Goal: Transaction & Acquisition: Book appointment/travel/reservation

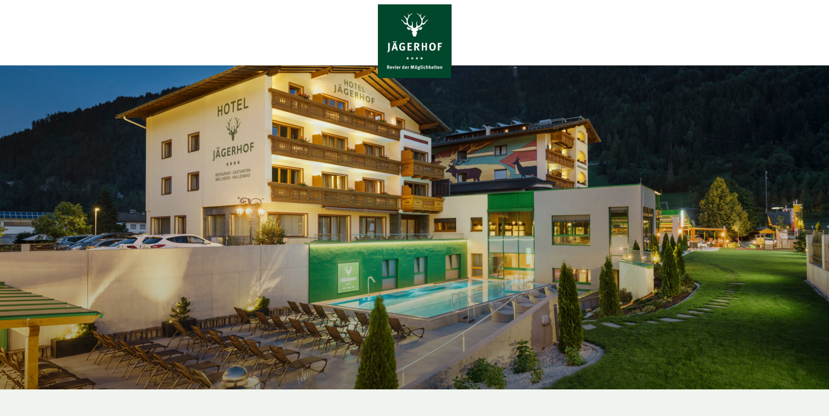
click at [527, 280] on div at bounding box center [414, 227] width 829 height 324
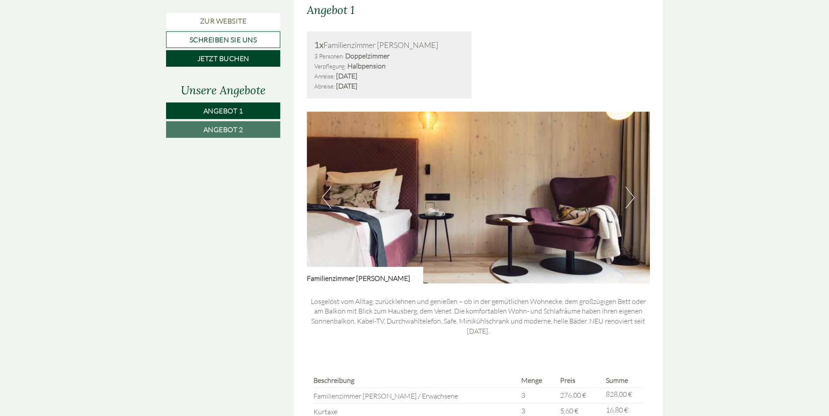
scroll to position [566, 0]
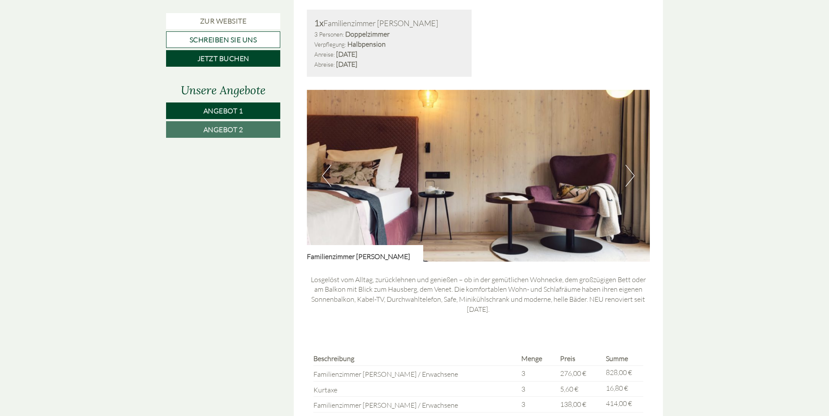
click at [628, 176] on button "Next" at bounding box center [629, 176] width 9 height 22
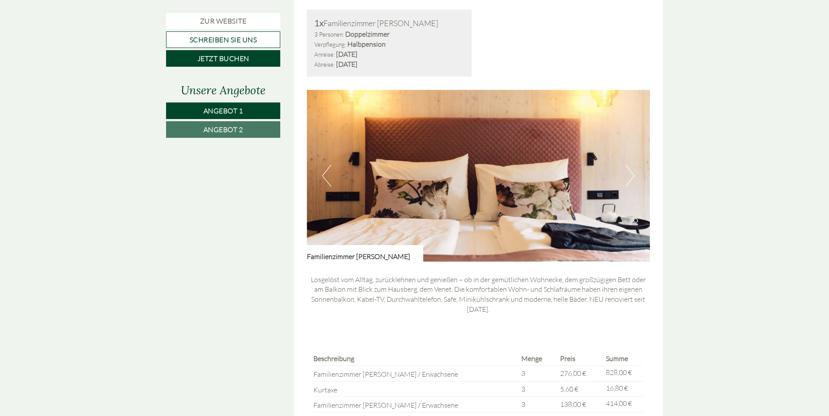
click at [630, 175] on button "Next" at bounding box center [629, 176] width 9 height 22
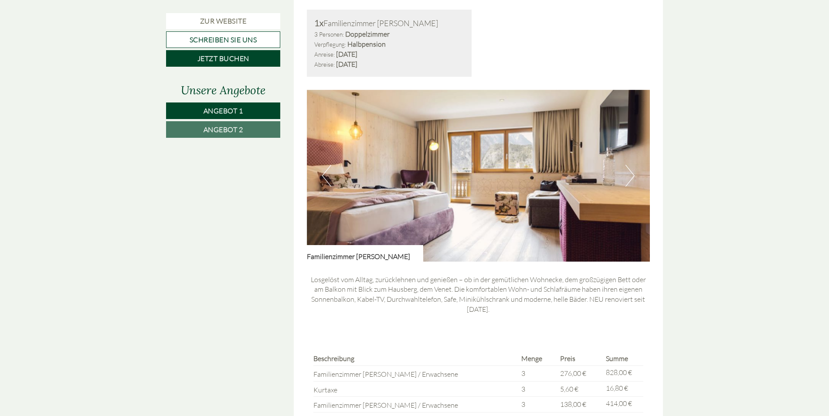
click at [630, 175] on button "Next" at bounding box center [629, 176] width 9 height 22
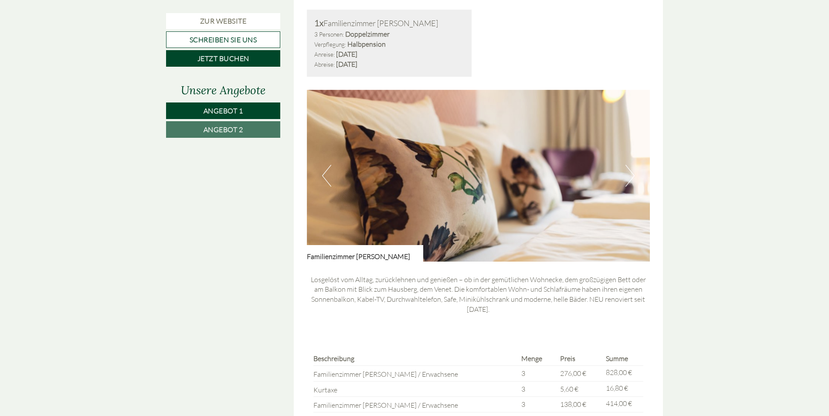
click at [630, 175] on button "Next" at bounding box center [629, 176] width 9 height 22
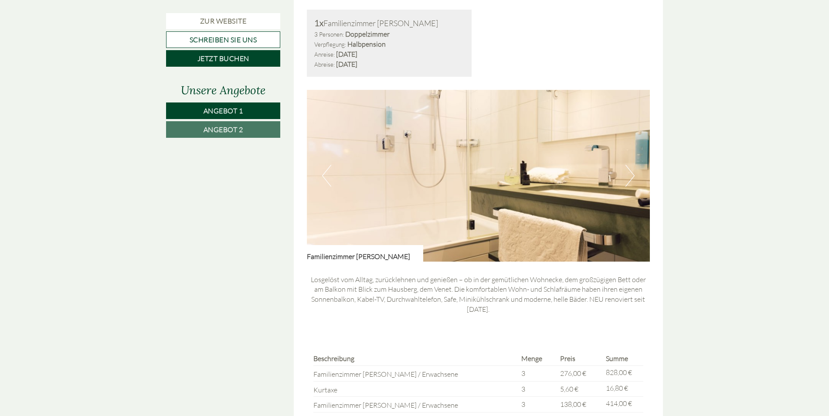
click at [630, 175] on button "Next" at bounding box center [629, 176] width 9 height 22
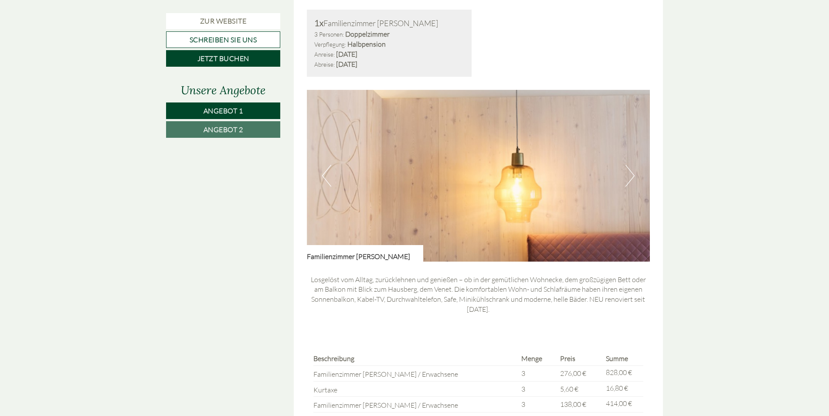
click at [630, 175] on button "Next" at bounding box center [629, 176] width 9 height 22
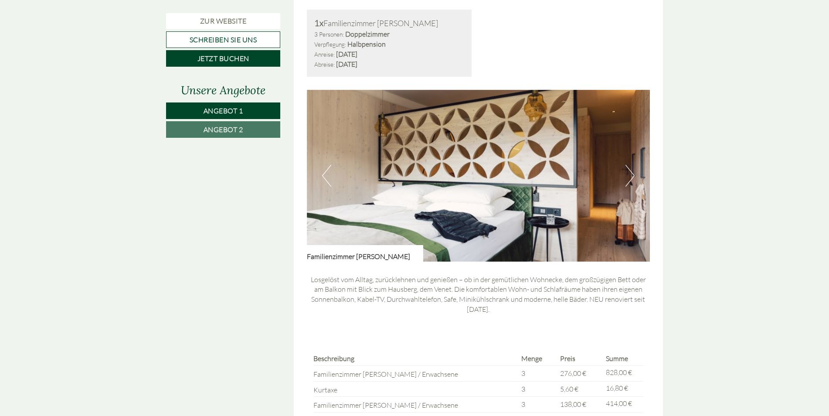
click at [630, 175] on button "Next" at bounding box center [629, 176] width 9 height 22
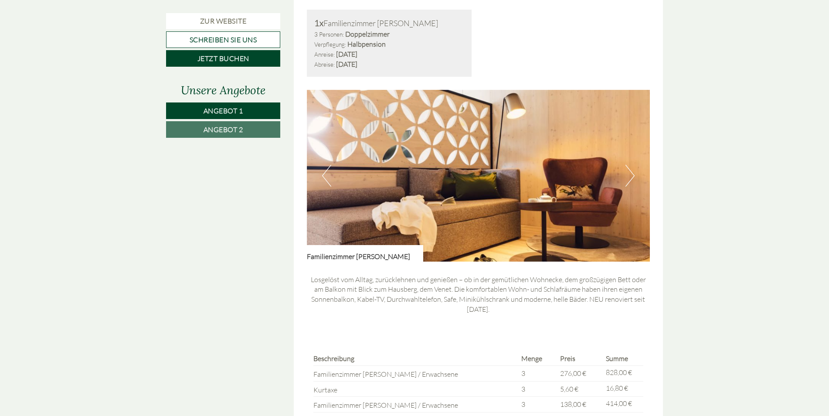
click at [630, 175] on button "Next" at bounding box center [629, 176] width 9 height 22
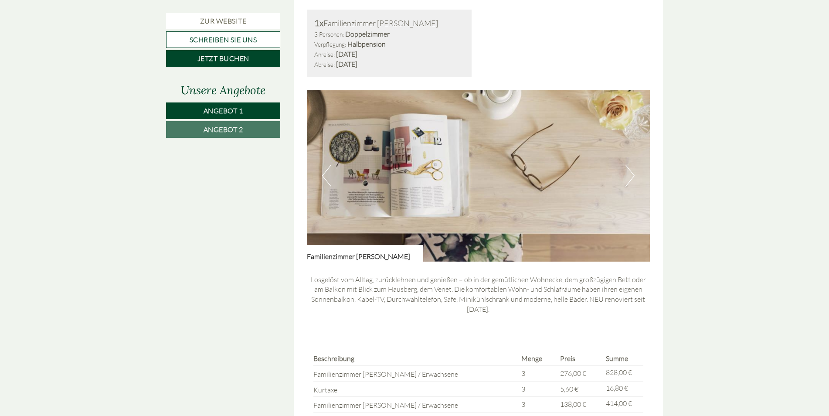
click at [630, 175] on button "Next" at bounding box center [629, 176] width 9 height 22
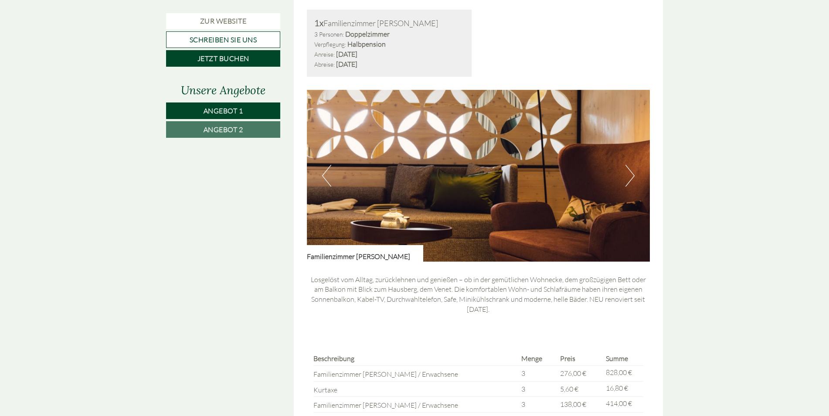
click at [630, 175] on button "Next" at bounding box center [629, 176] width 9 height 22
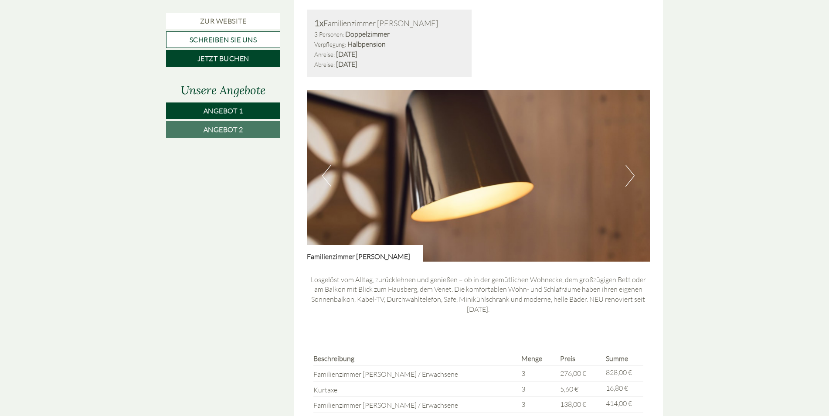
click at [630, 175] on button "Next" at bounding box center [629, 176] width 9 height 22
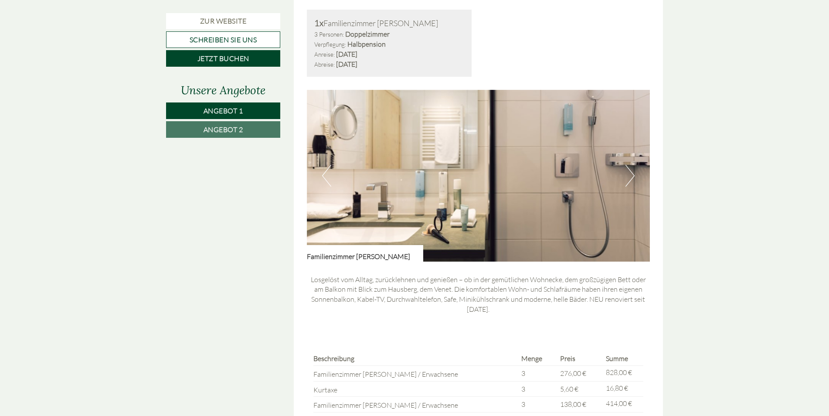
click at [630, 175] on button "Next" at bounding box center [629, 176] width 9 height 22
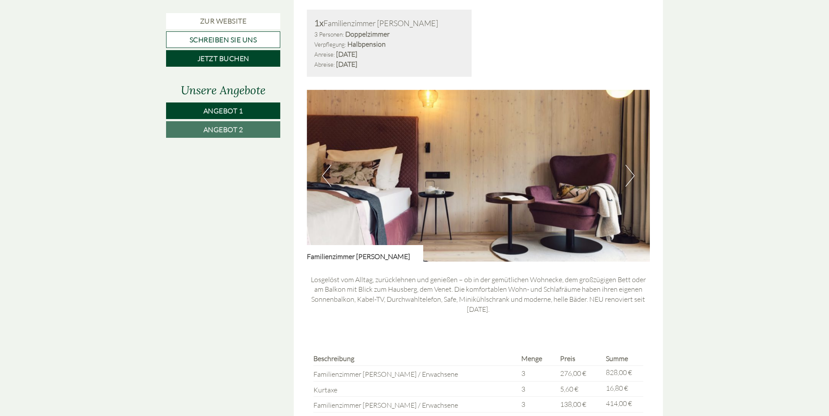
click at [630, 175] on button "Next" at bounding box center [629, 176] width 9 height 22
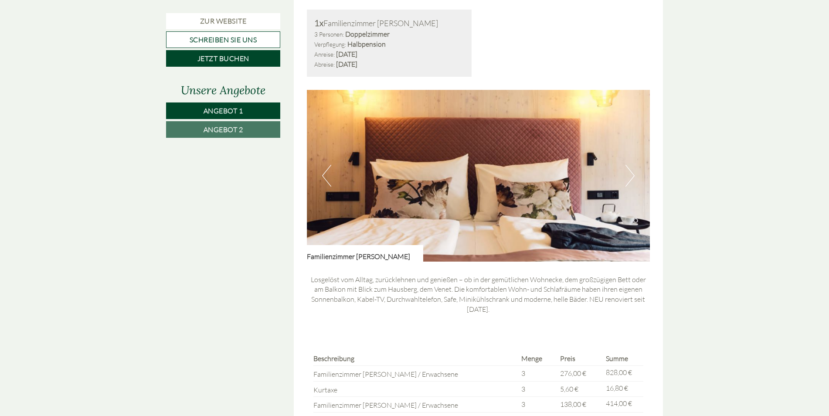
click at [630, 175] on button "Next" at bounding box center [629, 176] width 9 height 22
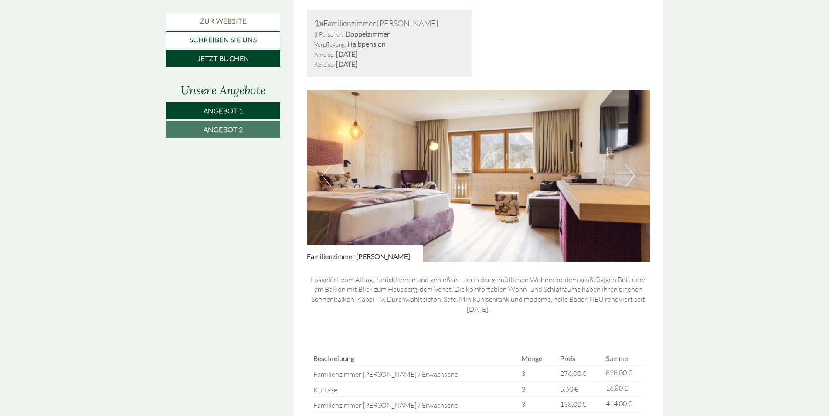
click at [630, 175] on button "Next" at bounding box center [629, 176] width 9 height 22
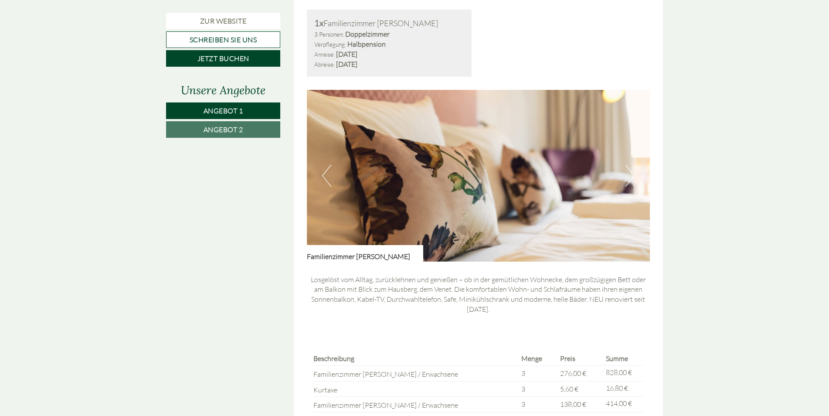
click at [630, 175] on button "Next" at bounding box center [629, 176] width 9 height 22
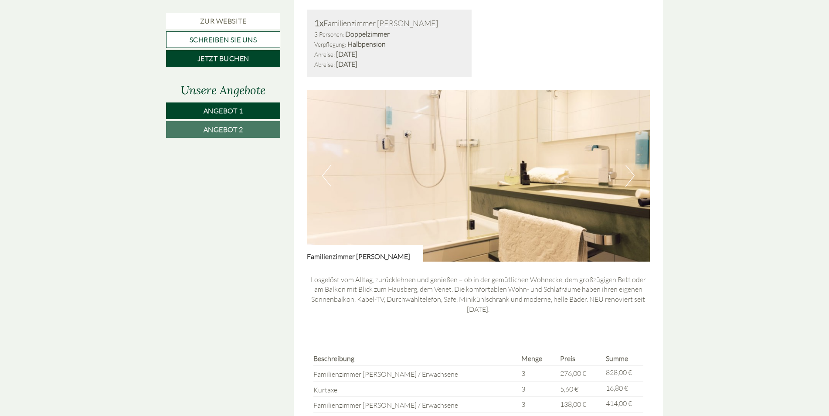
click at [630, 175] on button "Next" at bounding box center [629, 176] width 9 height 22
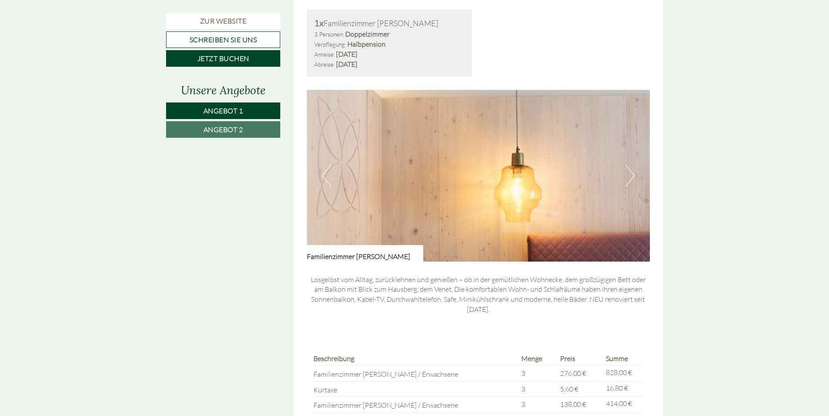
click at [630, 175] on button "Next" at bounding box center [629, 176] width 9 height 22
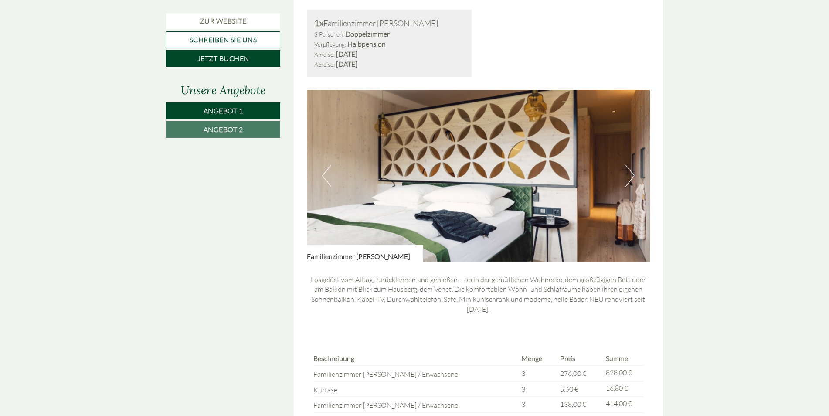
click at [633, 175] on button "Next" at bounding box center [629, 176] width 9 height 22
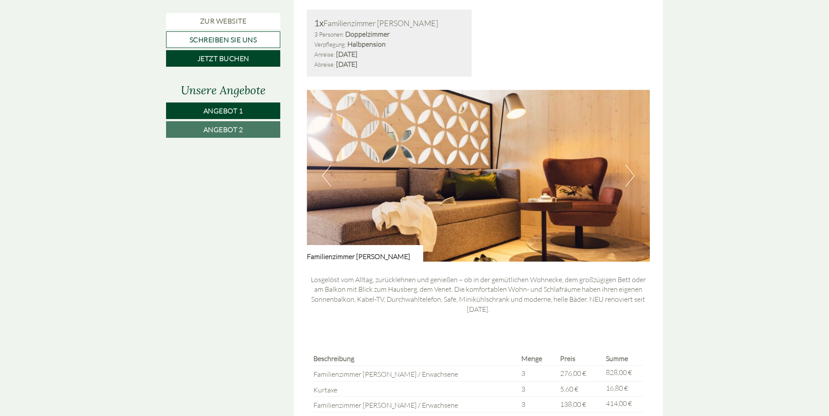
click at [633, 175] on button "Next" at bounding box center [629, 176] width 9 height 22
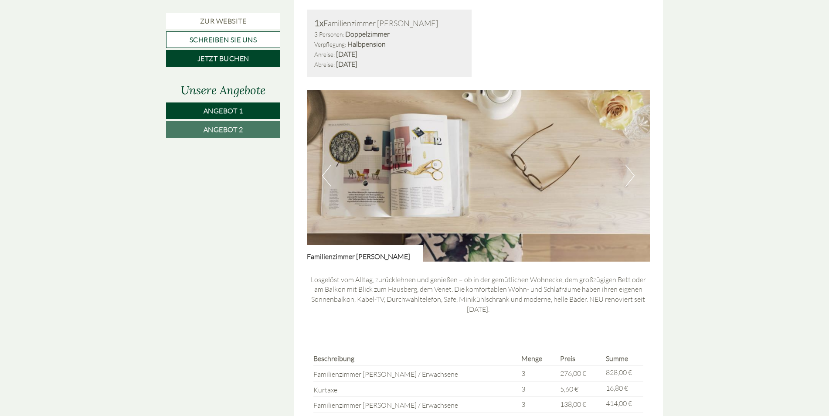
click at [633, 175] on button "Next" at bounding box center [629, 176] width 9 height 22
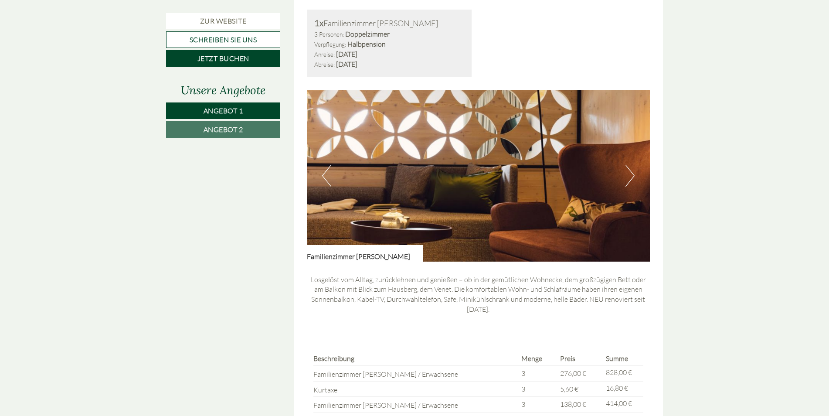
click at [633, 175] on button "Next" at bounding box center [629, 176] width 9 height 22
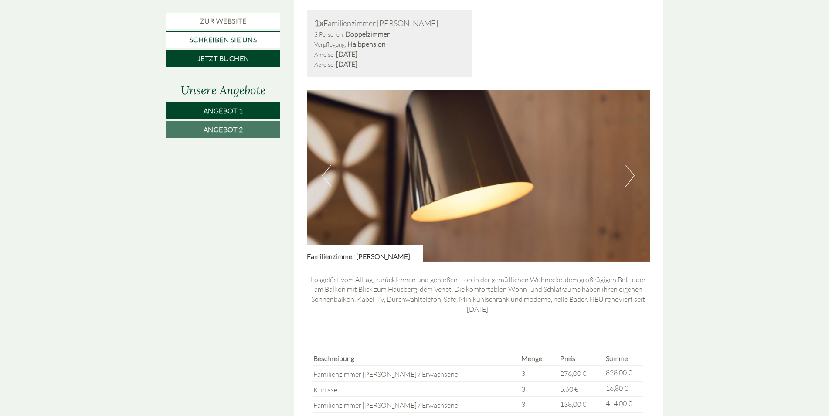
click at [629, 179] on button "Next" at bounding box center [629, 176] width 9 height 22
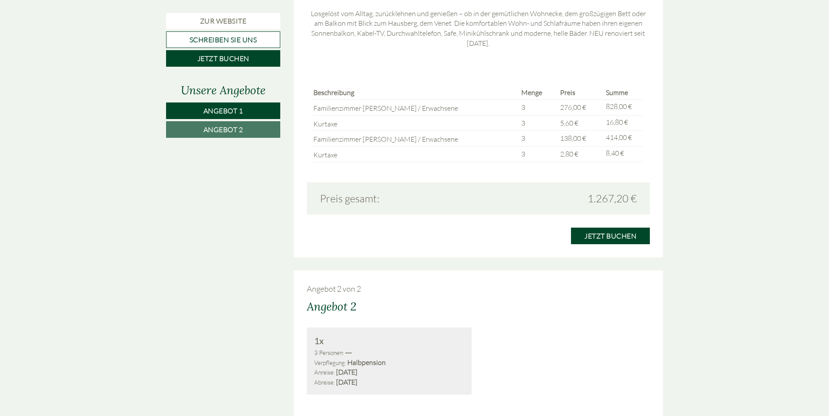
scroll to position [871, 0]
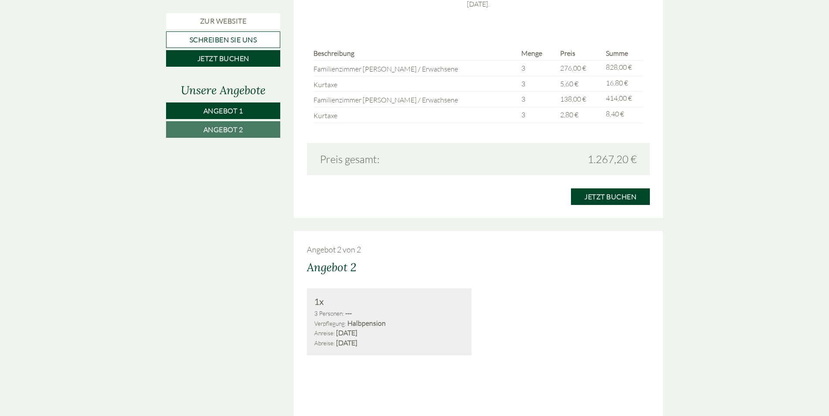
click at [217, 125] on span "Angebot 2" at bounding box center [223, 129] width 40 height 9
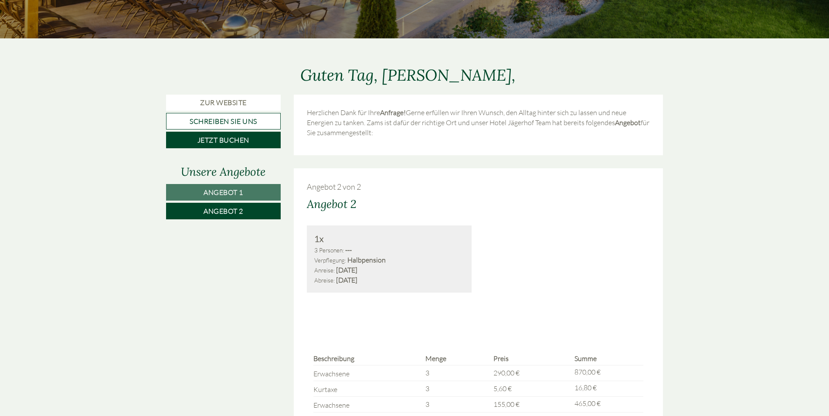
scroll to position [345, 0]
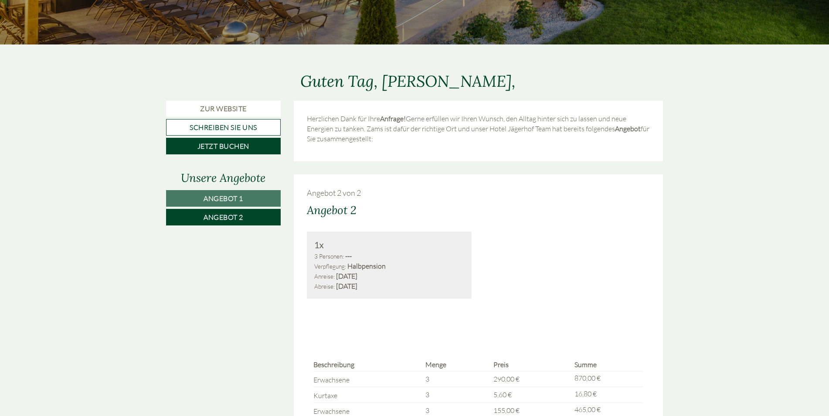
click at [273, 191] on link "Angebot 1" at bounding box center [223, 198] width 115 height 17
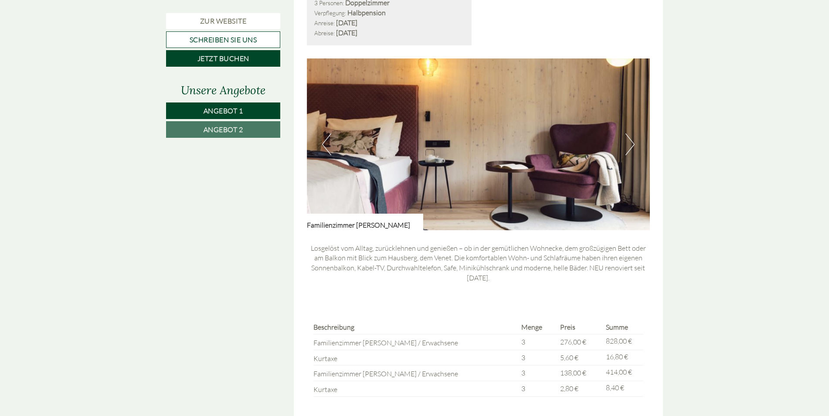
scroll to position [650, 0]
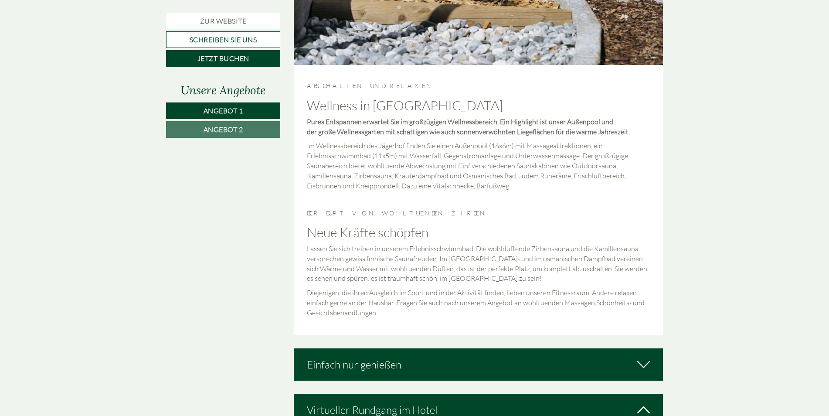
click at [218, 129] on span "Angebot 2" at bounding box center [223, 129] width 40 height 9
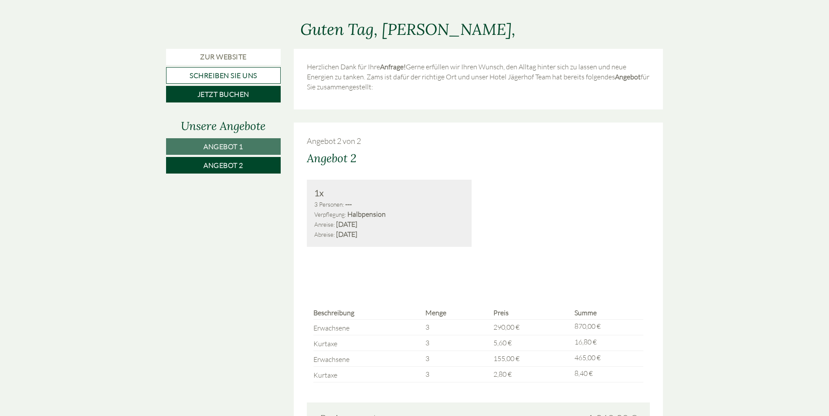
scroll to position [345, 0]
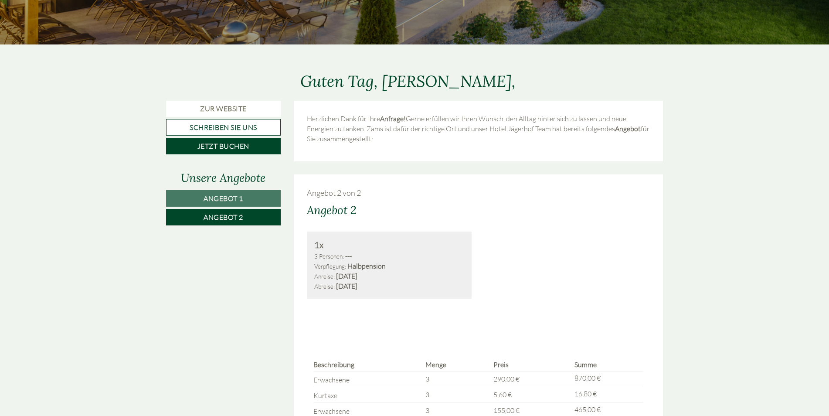
click at [255, 197] on link "Angebot 1" at bounding box center [223, 198] width 115 height 17
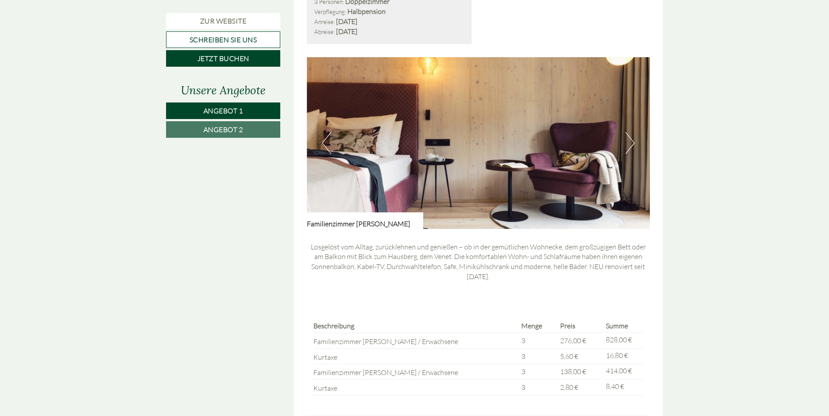
scroll to position [475, 0]
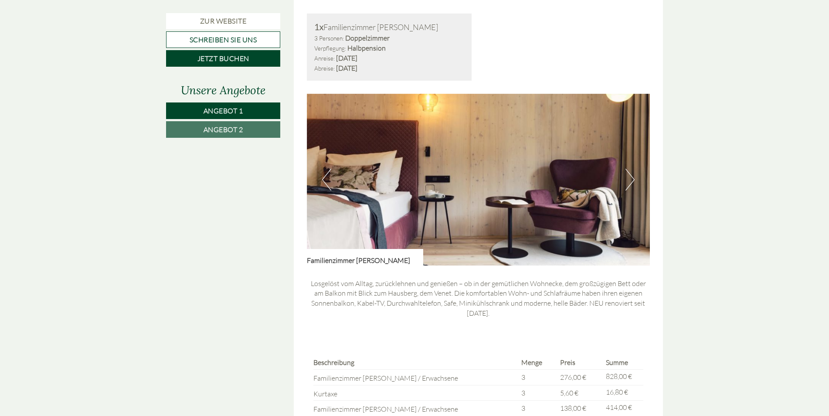
click at [233, 123] on link "Angebot 2" at bounding box center [223, 129] width 114 height 17
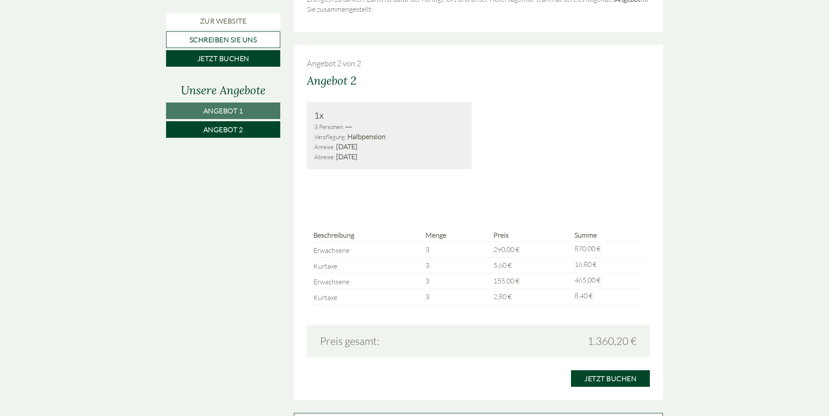
scroll to position [388, 0]
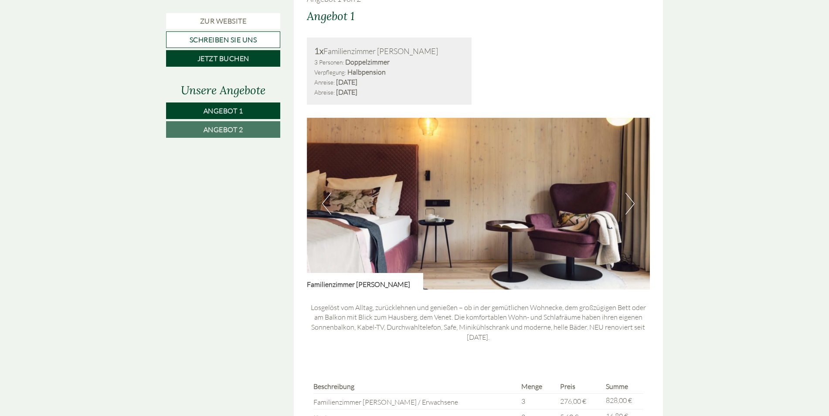
scroll to position [523, 0]
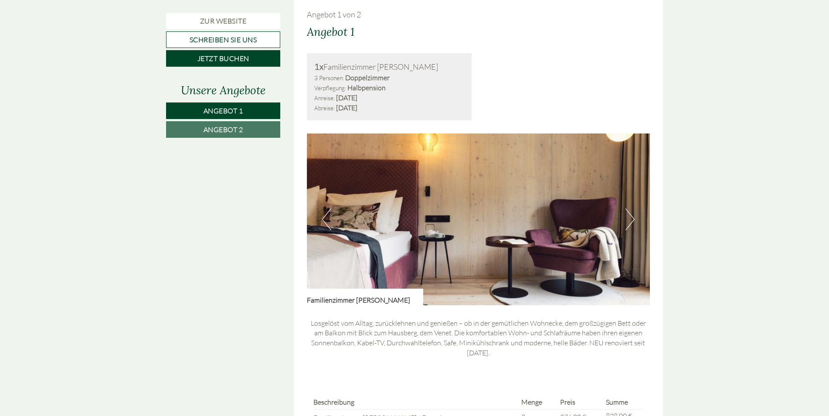
click at [631, 217] on button "Next" at bounding box center [629, 219] width 9 height 22
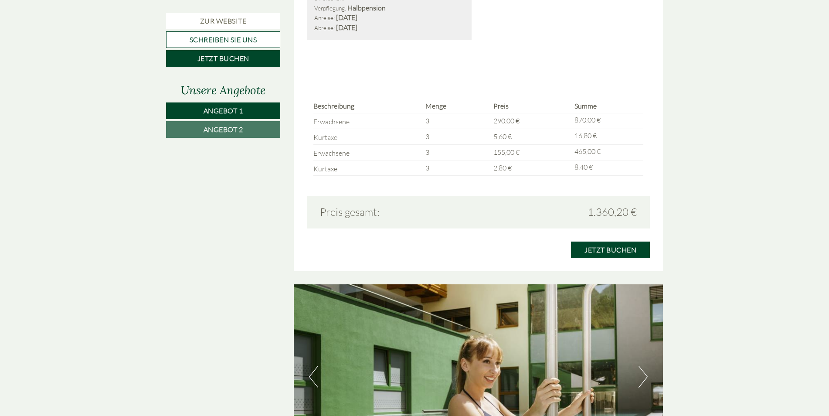
scroll to position [1350, 0]
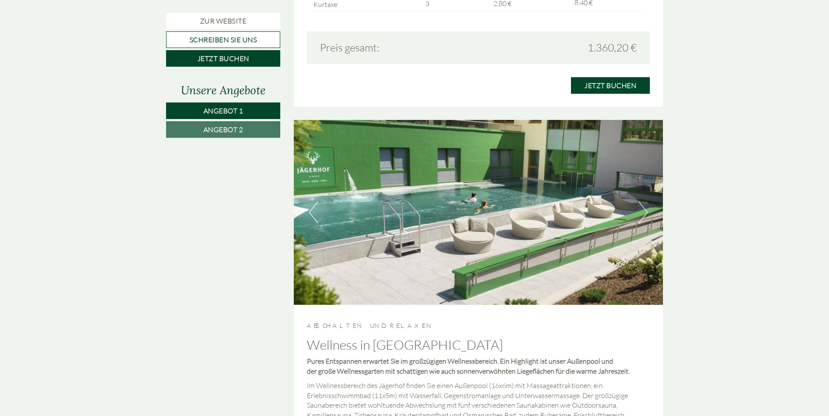
click at [643, 213] on button "Next" at bounding box center [642, 212] width 9 height 22
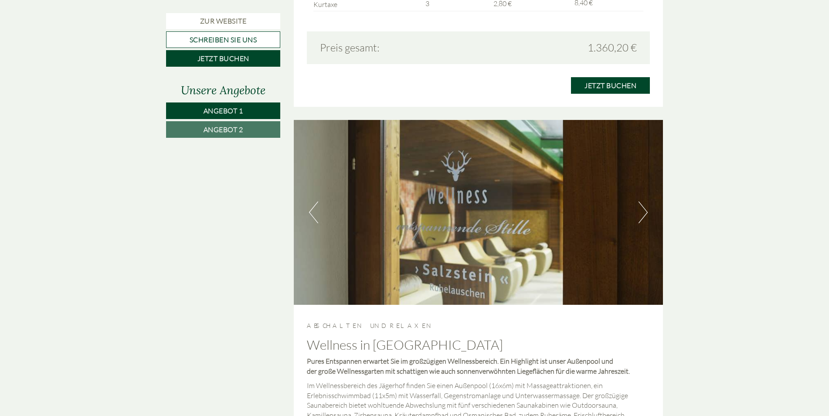
click at [643, 213] on button "Next" at bounding box center [642, 212] width 9 height 22
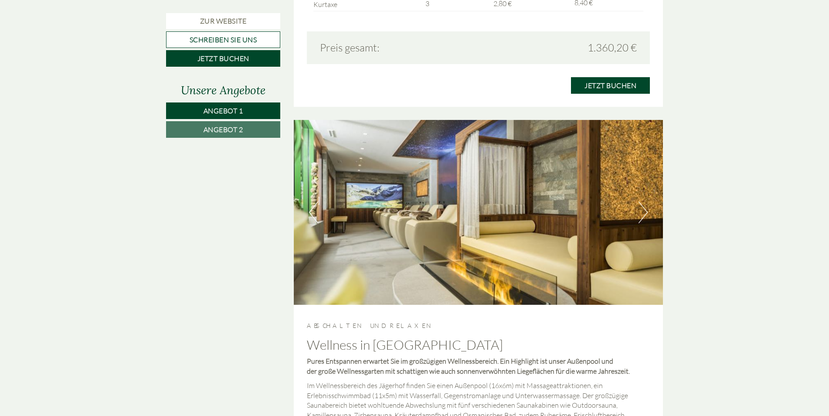
click at [643, 213] on button "Next" at bounding box center [642, 212] width 9 height 22
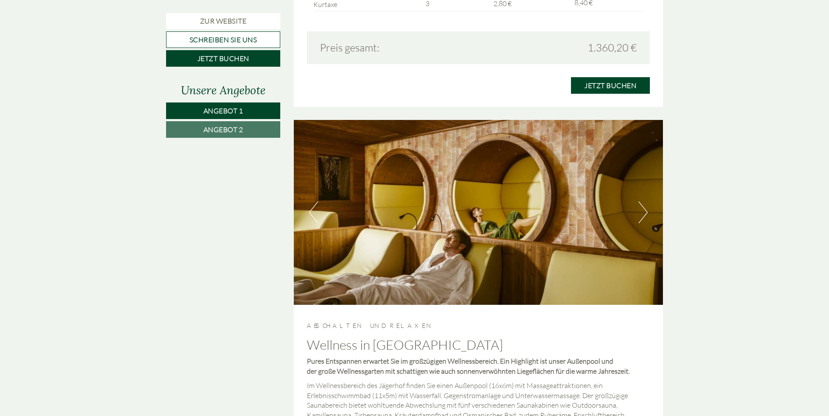
click at [643, 213] on button "Next" at bounding box center [642, 212] width 9 height 22
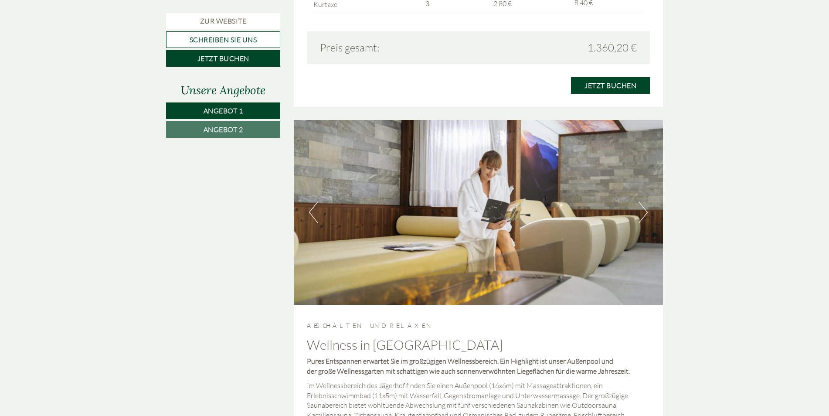
click at [313, 214] on button "Previous" at bounding box center [313, 212] width 9 height 22
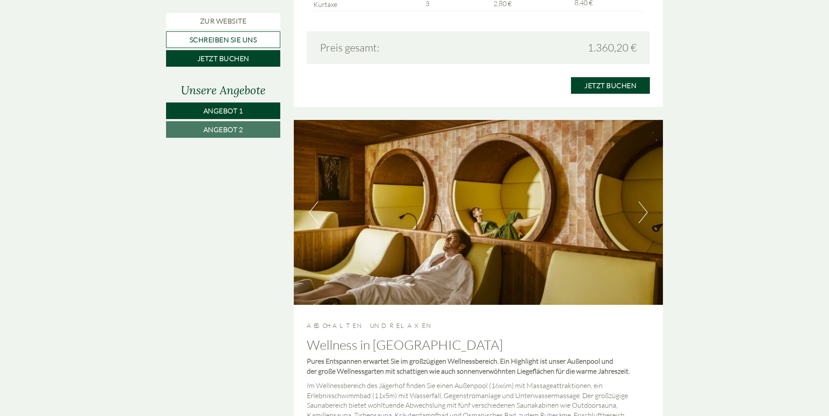
click at [643, 209] on button "Next" at bounding box center [642, 212] width 9 height 22
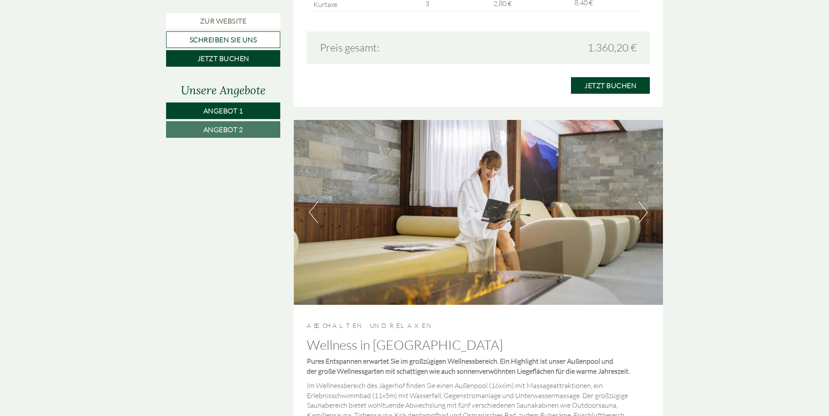
click at [643, 209] on button "Next" at bounding box center [642, 212] width 9 height 22
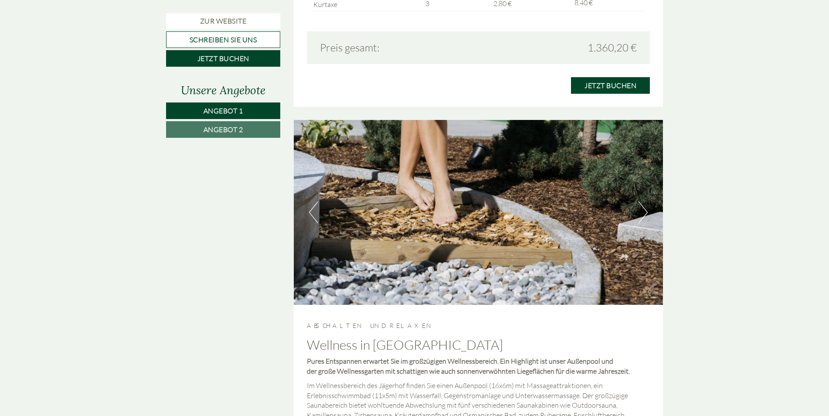
click at [643, 209] on button "Next" at bounding box center [642, 212] width 9 height 22
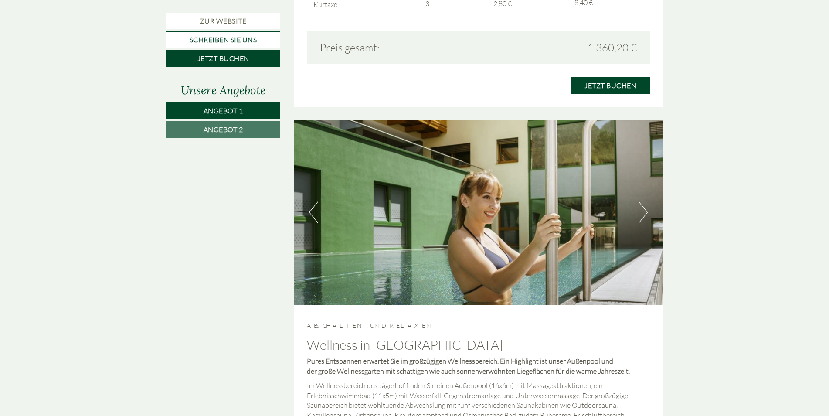
click at [643, 209] on button "Next" at bounding box center [642, 212] width 9 height 22
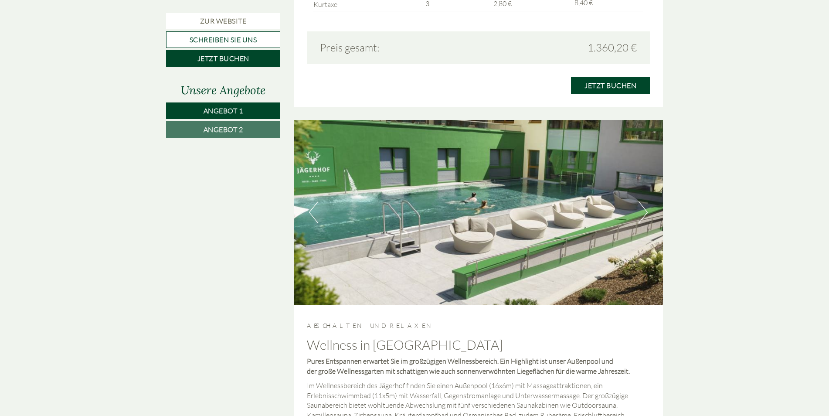
click at [643, 209] on button "Next" at bounding box center [642, 212] width 9 height 22
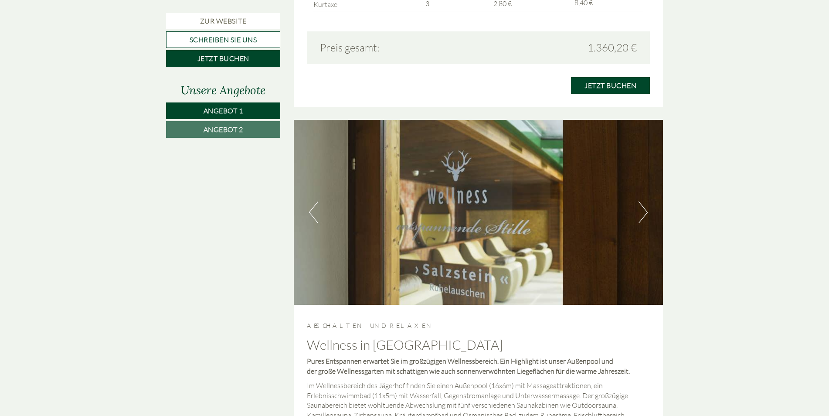
click at [643, 209] on button "Next" at bounding box center [642, 212] width 9 height 22
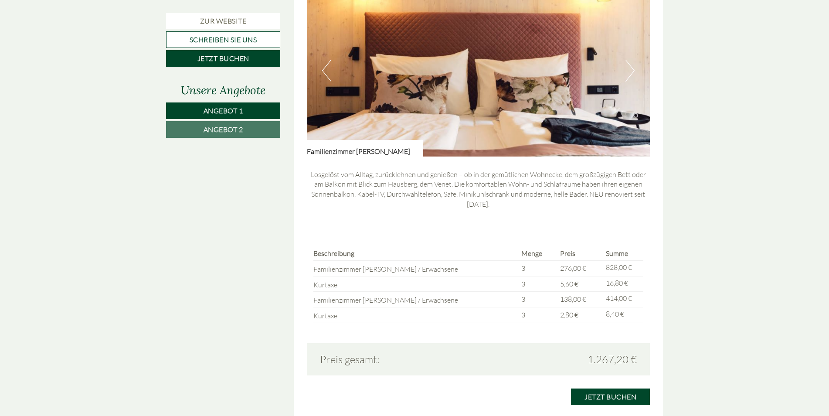
scroll to position [698, 0]
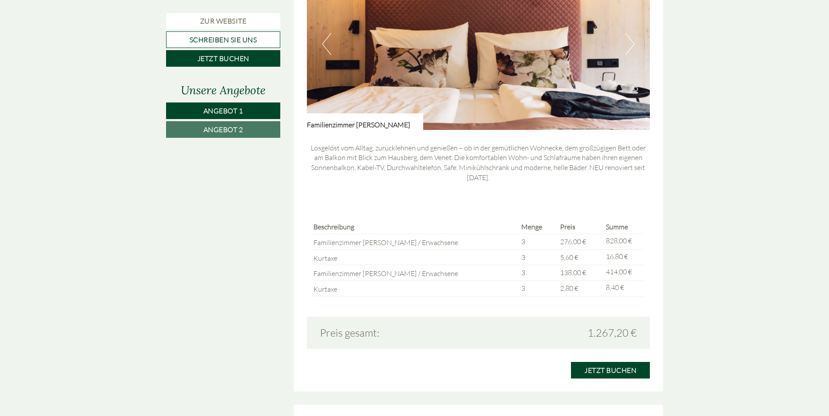
click at [229, 125] on span "Angebot 2" at bounding box center [223, 129] width 40 height 9
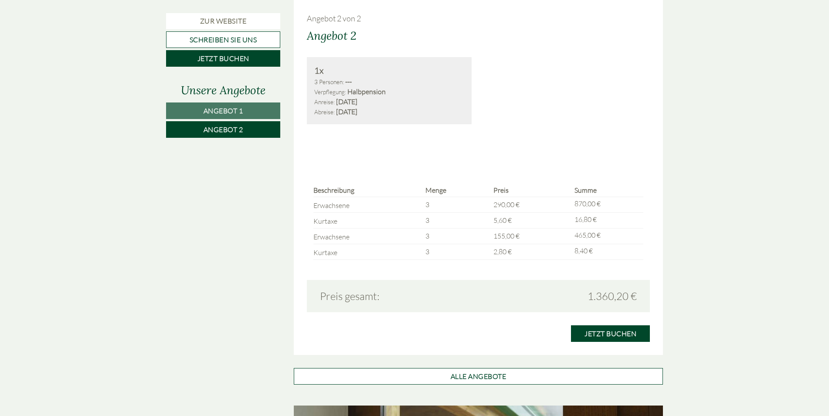
scroll to position [475, 0]
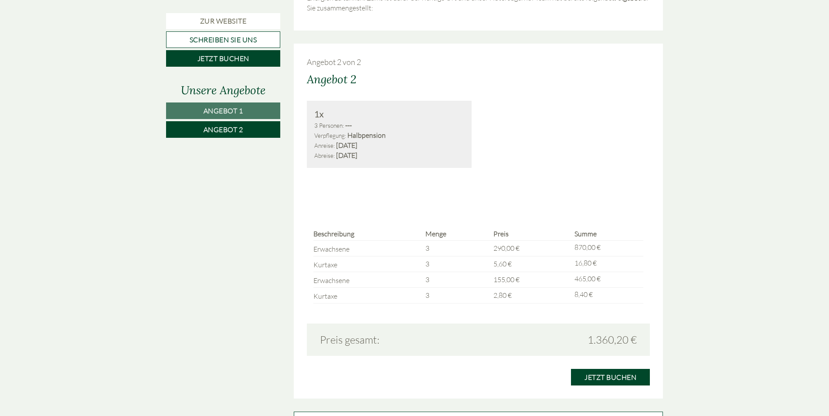
click at [233, 112] on span "Angebot 1" at bounding box center [223, 110] width 40 height 9
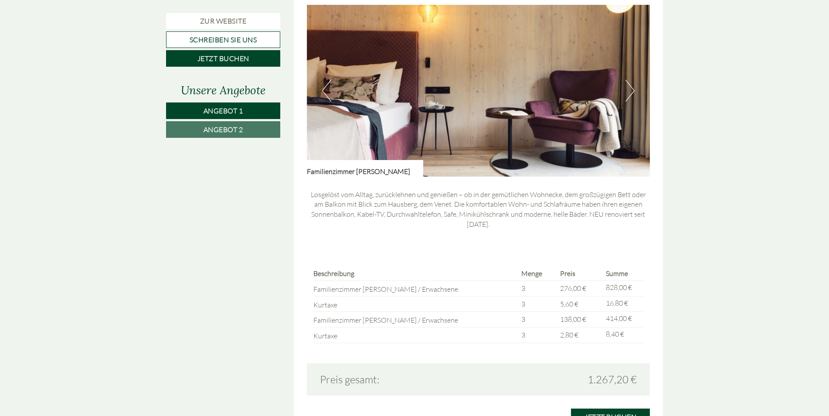
scroll to position [780, 0]
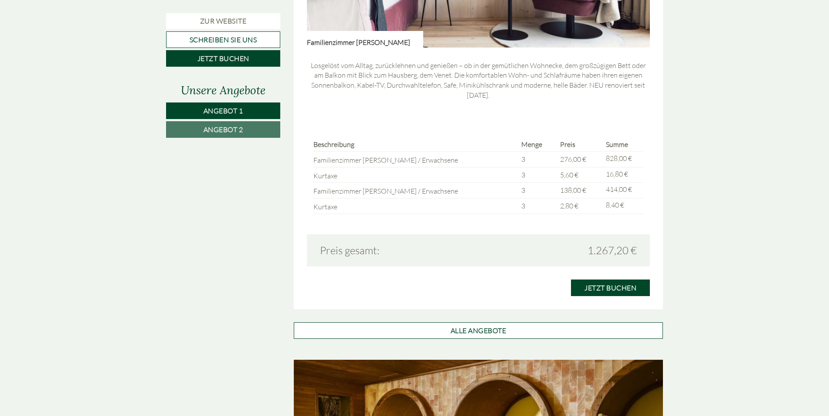
click at [232, 134] on link "Angebot 2" at bounding box center [223, 129] width 114 height 17
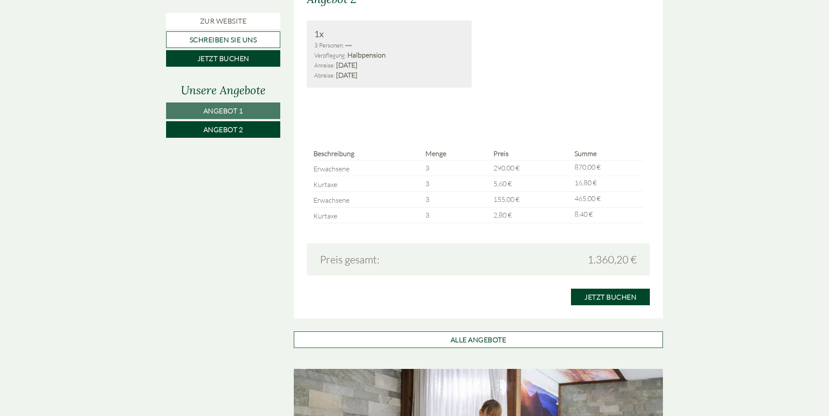
scroll to position [606, 0]
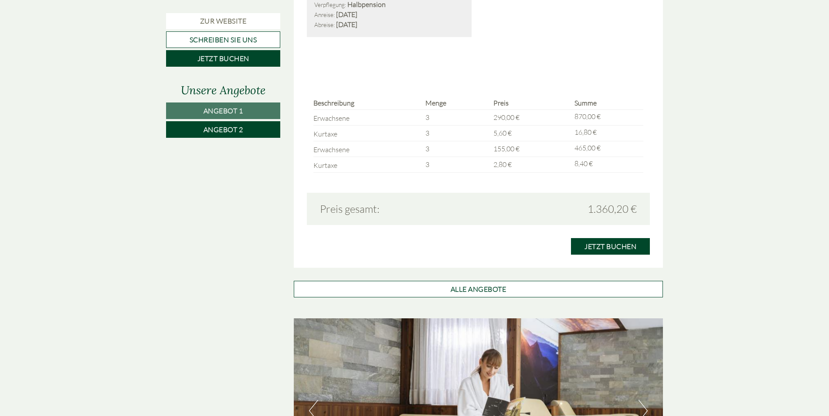
click at [200, 125] on link "Angebot 2" at bounding box center [223, 129] width 114 height 17
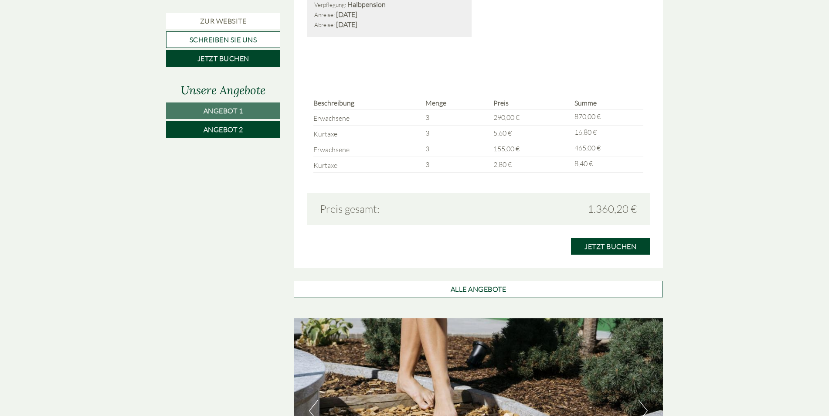
click at [267, 108] on link "Angebot 1" at bounding box center [223, 110] width 114 height 17
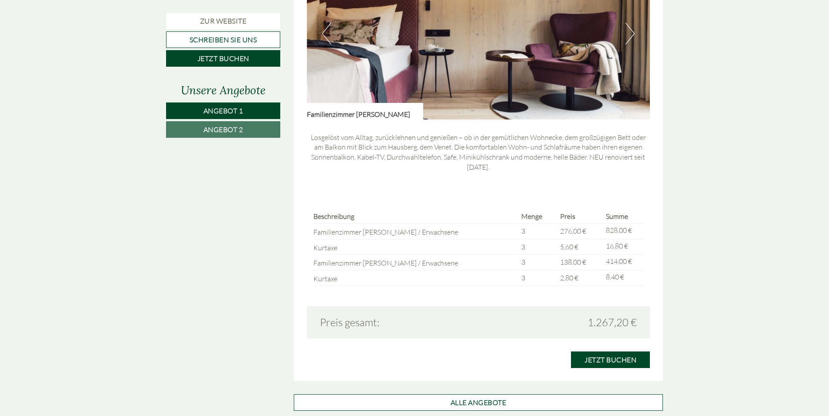
scroll to position [693, 0]
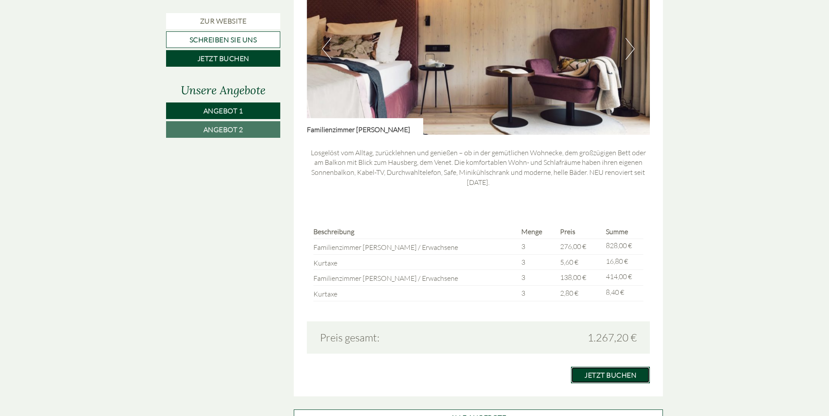
click at [610, 378] on link "Jetzt buchen" at bounding box center [610, 374] width 79 height 17
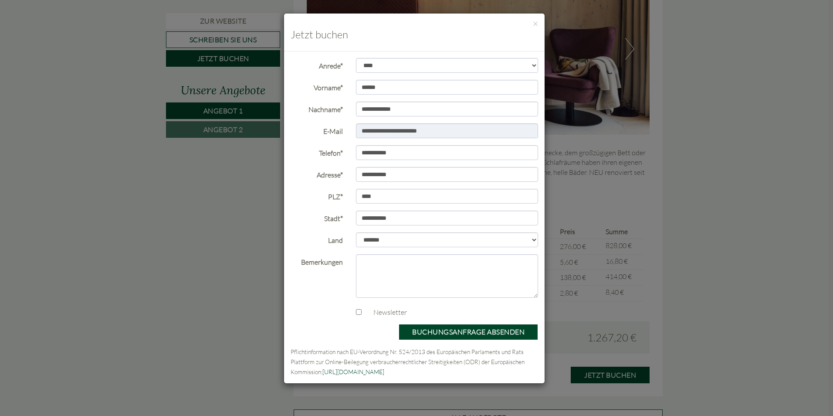
click at [538, 26] on div "× Jetzt buchen" at bounding box center [414, 33] width 261 height 38
click at [538, 25] on button "×" at bounding box center [535, 23] width 5 height 9
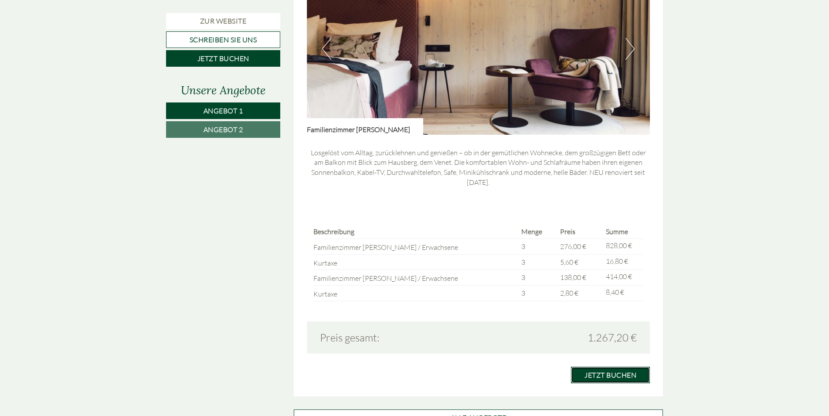
click at [615, 376] on link "Jetzt buchen" at bounding box center [610, 374] width 79 height 17
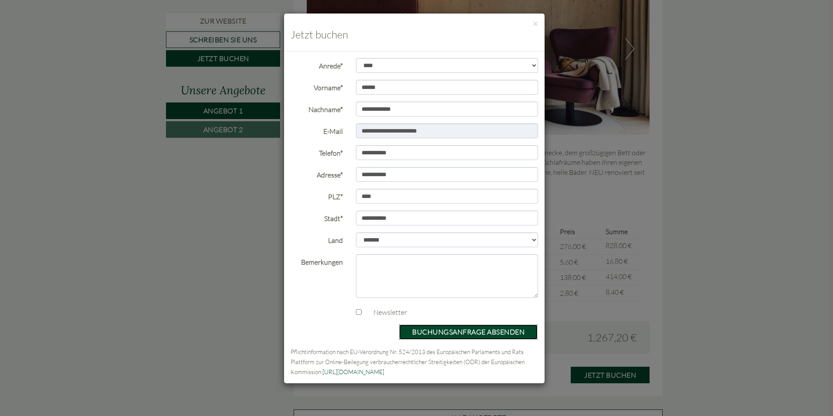
click at [472, 334] on button "Buchungsanfrage absenden" at bounding box center [468, 332] width 139 height 16
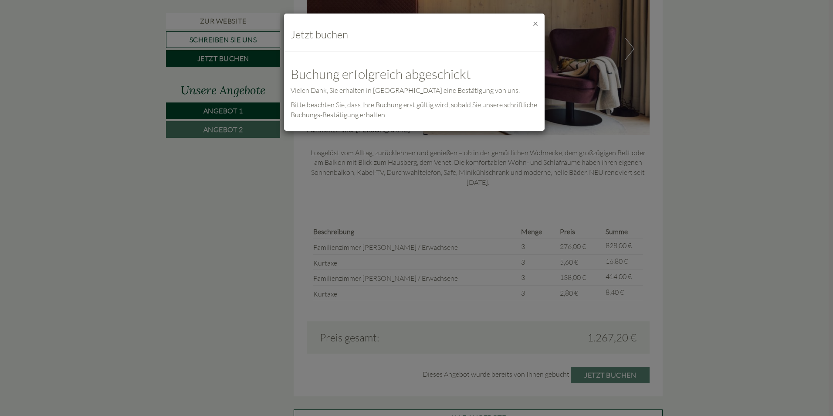
click at [536, 24] on button "×" at bounding box center [535, 23] width 5 height 9
